Goal: Find specific page/section

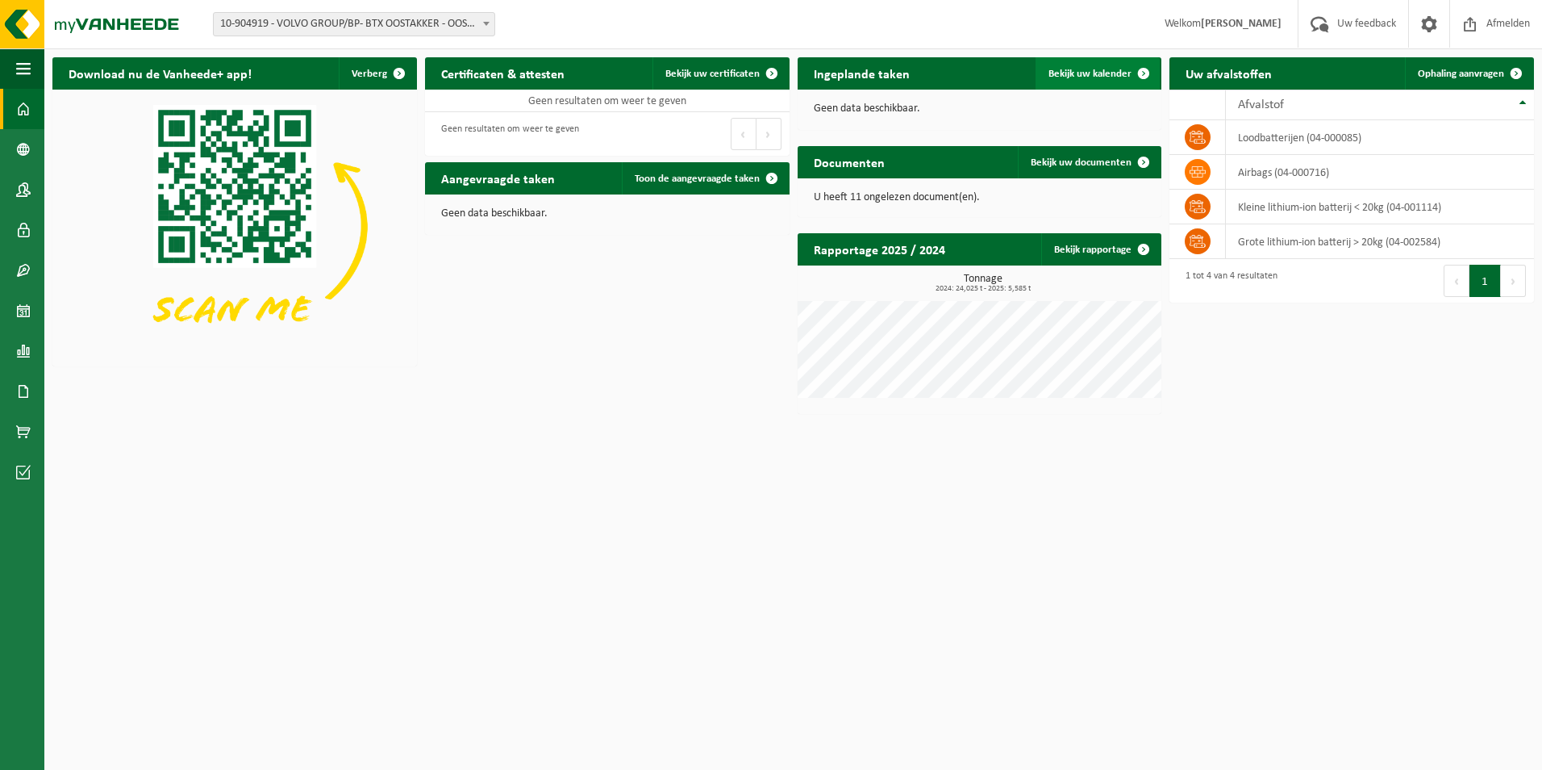
click at [1146, 74] on span at bounding box center [1144, 73] width 32 height 32
